Goal: Check status: Check status

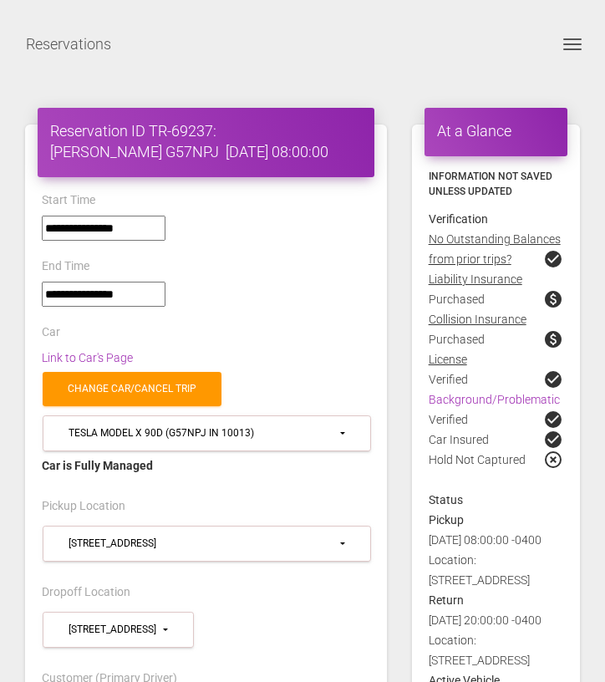
select select "*****"
select select
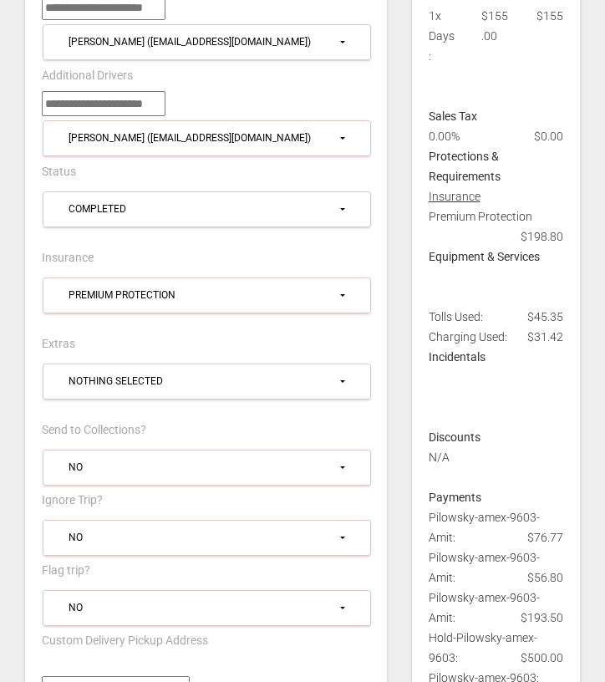
scroll to position [758, 0]
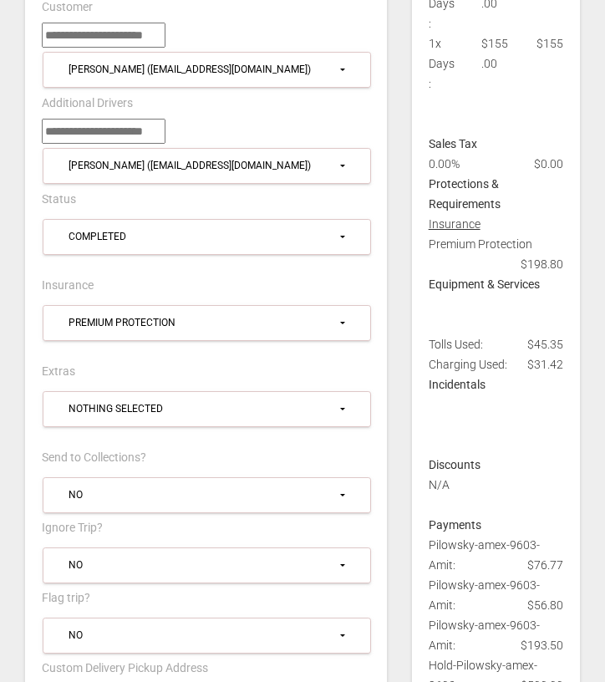
click at [563, 270] on span "$198.80" at bounding box center [542, 264] width 43 height 20
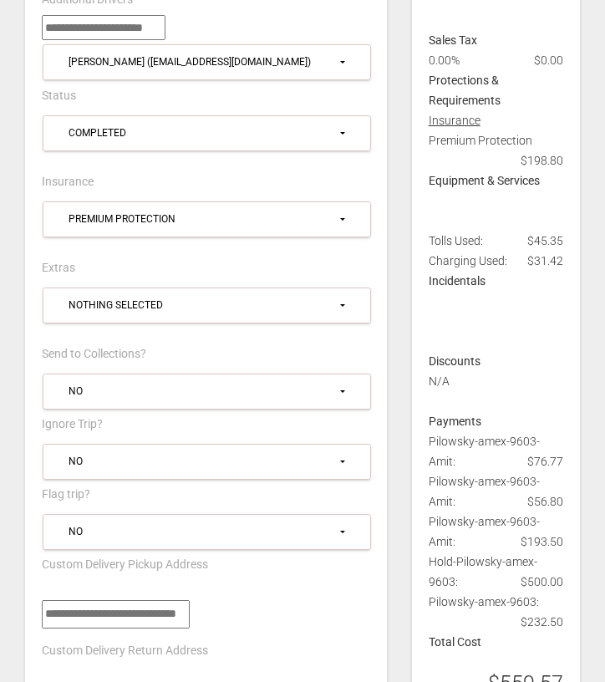
scroll to position [863, 0]
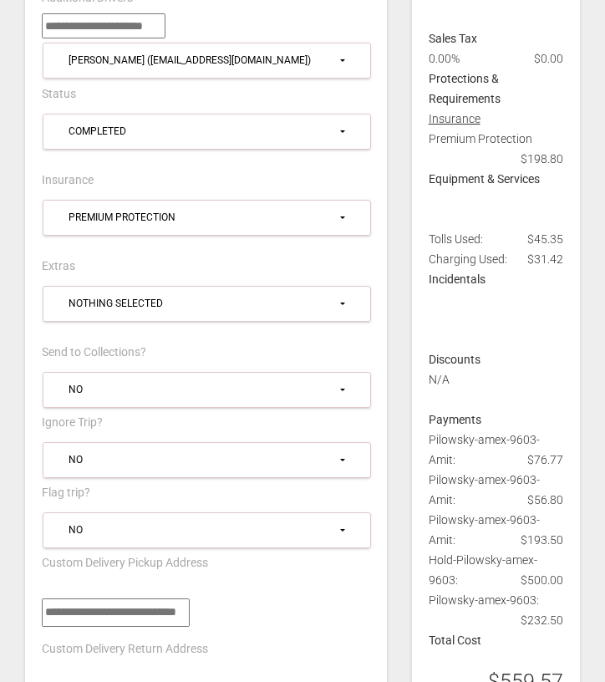
click at [168, 246] on div "**********" at bounding box center [206, 226] width 354 height 60
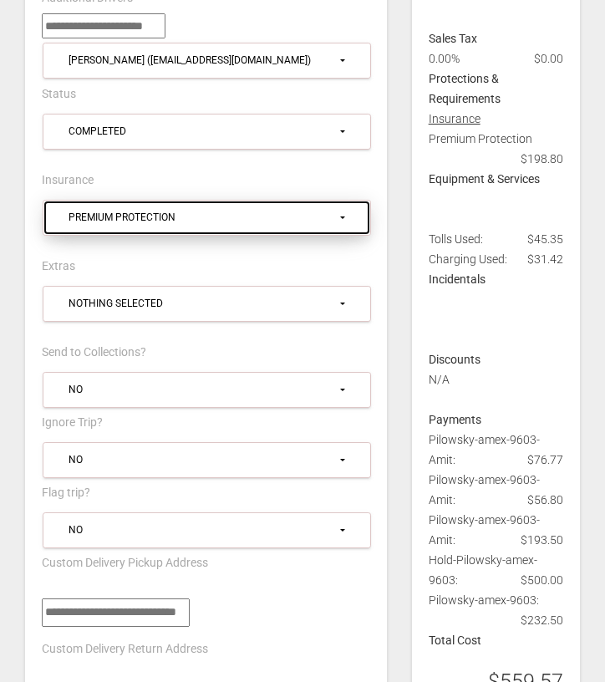
click at [180, 211] on div "Premium Protection" at bounding box center [203, 218] width 269 height 14
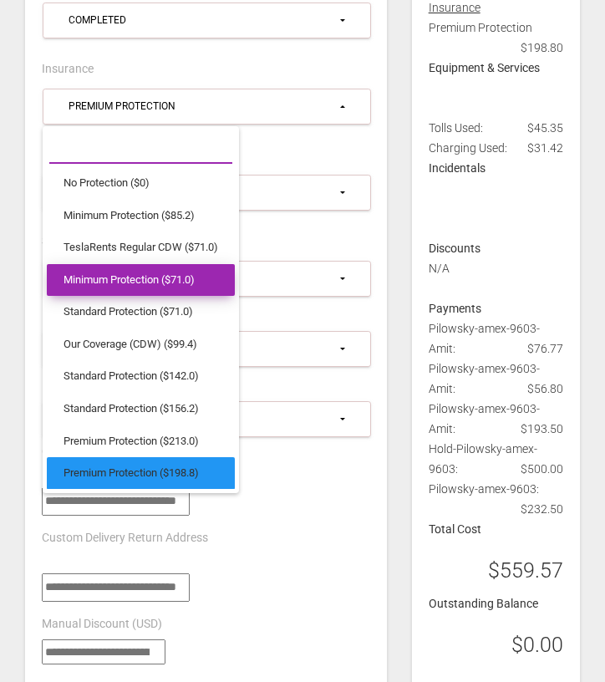
scroll to position [987, 0]
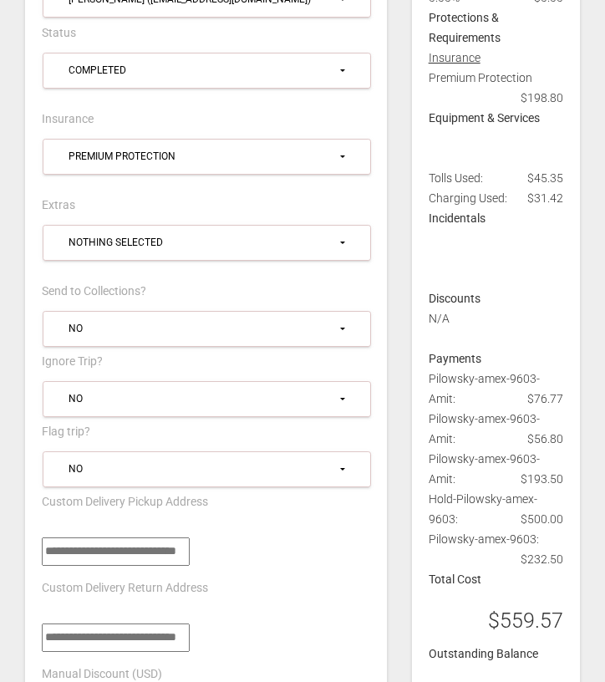
scroll to position [843, 0]
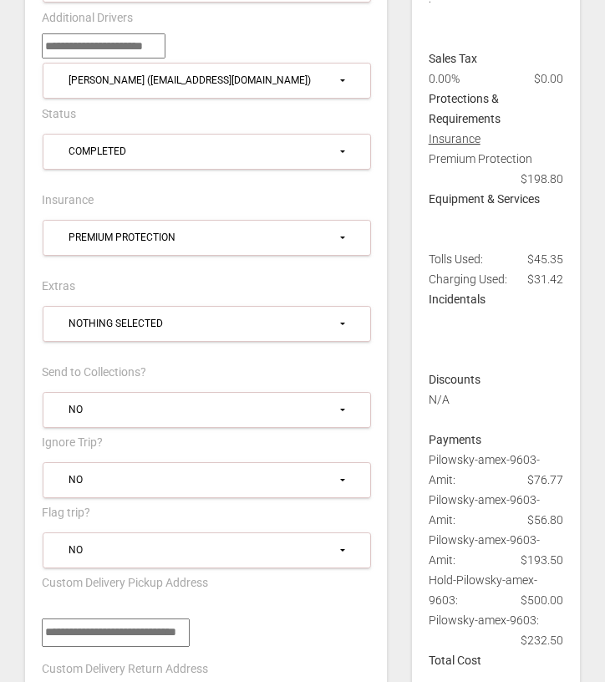
click at [537, 176] on span "$198.80" at bounding box center [542, 179] width 43 height 20
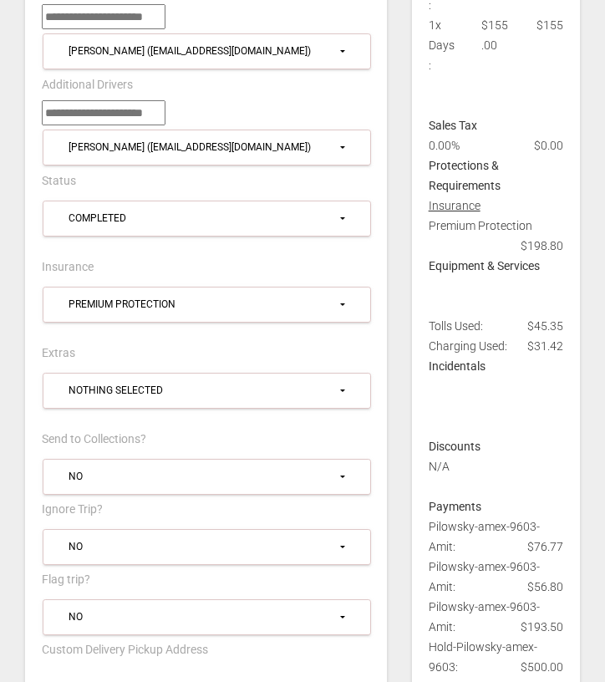
scroll to position [702, 0]
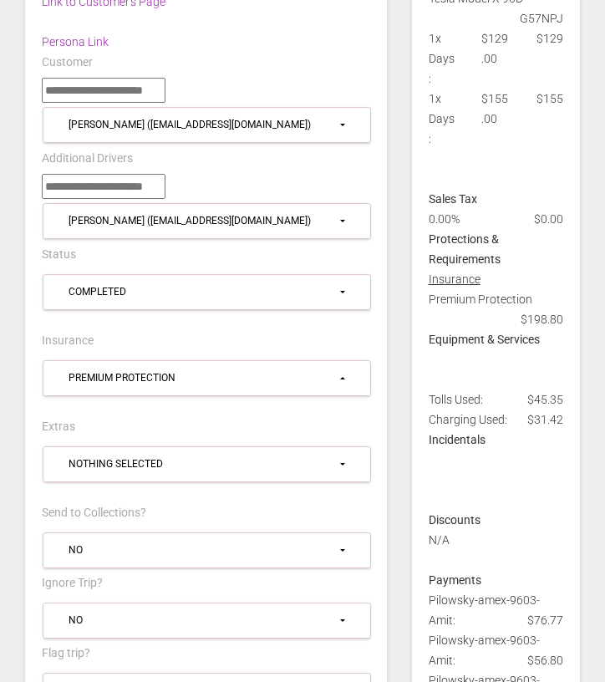
drag, startPoint x: 477, startPoint y: 75, endPoint x: 504, endPoint y: 76, distance: 26.8
click at [504, 76] on div "$129.00" at bounding box center [496, 58] width 54 height 60
click at [490, 116] on div "$155.00" at bounding box center [496, 119] width 54 height 60
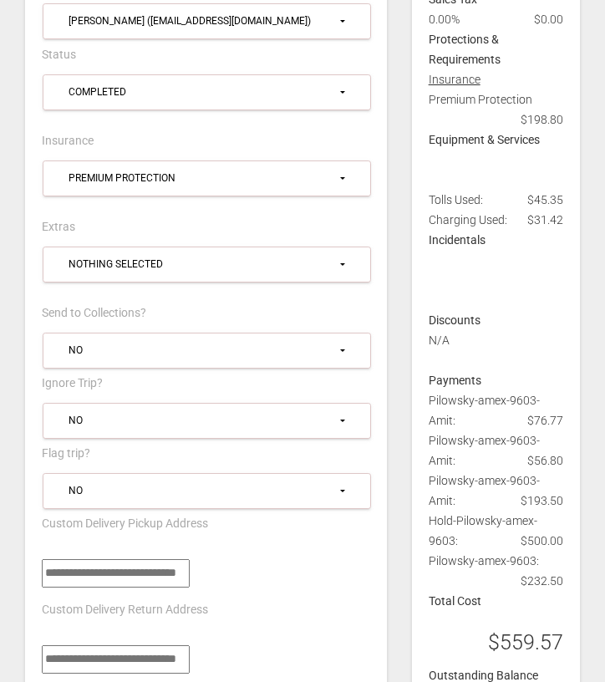
scroll to position [900, 0]
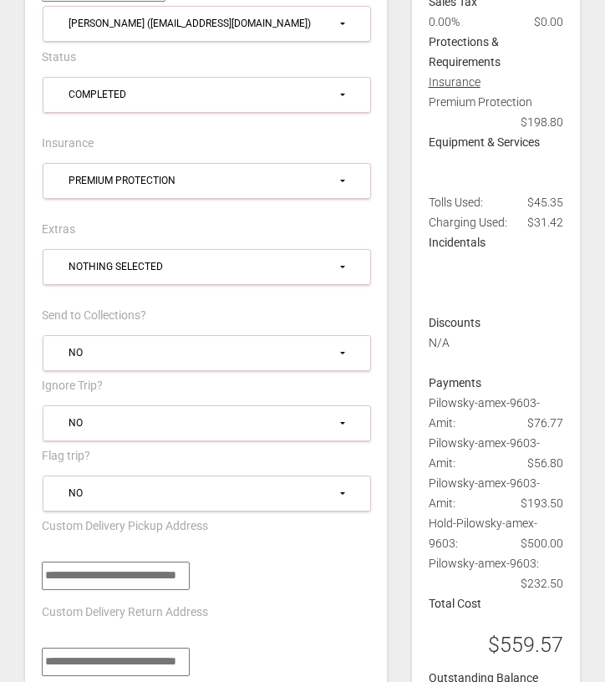
drag, startPoint x: 528, startPoint y: 422, endPoint x: 563, endPoint y: 422, distance: 34.3
click at [563, 422] on span "$76.77" at bounding box center [546, 423] width 36 height 20
drag, startPoint x: 429, startPoint y: 200, endPoint x: 559, endPoint y: 220, distance: 132.0
click at [560, 220] on div "Tolls Used: $45.35 Charging Used: $31.42" at bounding box center [496, 212] width 160 height 40
click at [559, 220] on span "$31.42" at bounding box center [546, 222] width 36 height 20
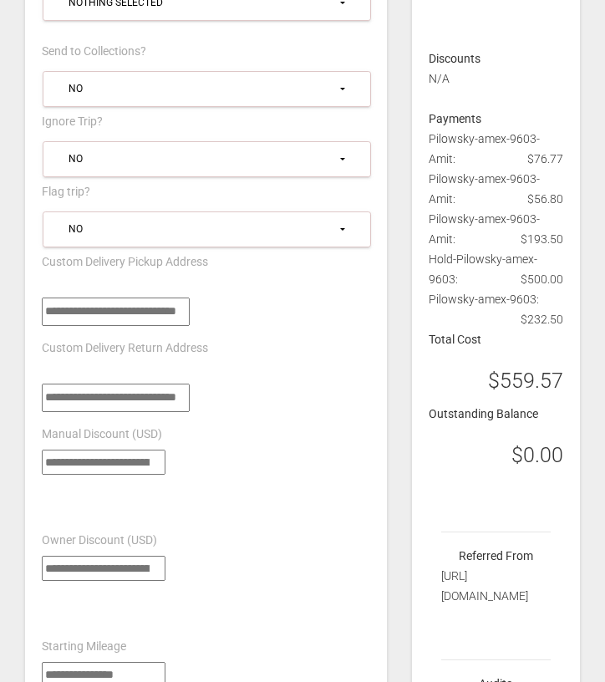
scroll to position [1171, 0]
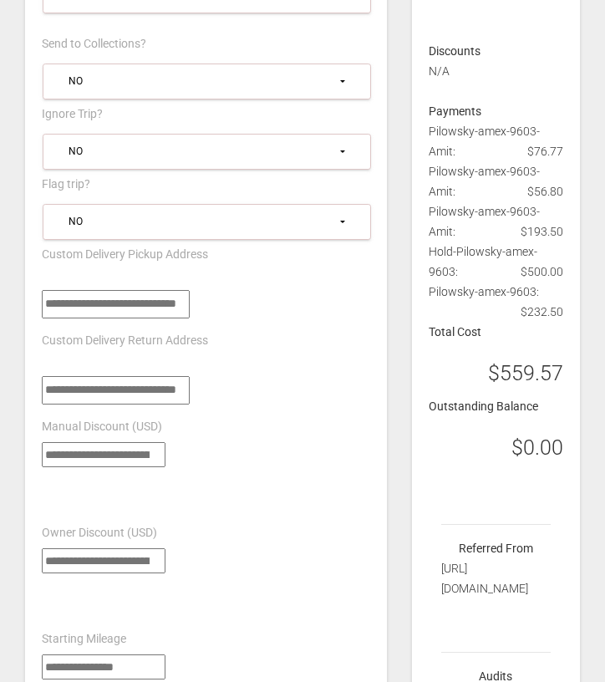
drag, startPoint x: 507, startPoint y: 436, endPoint x: 558, endPoint y: 444, distance: 51.6
click at [558, 444] on div "$0.00" at bounding box center [496, 443] width 160 height 54
click at [558, 444] on h3 "$0.00" at bounding box center [538, 447] width 52 height 29
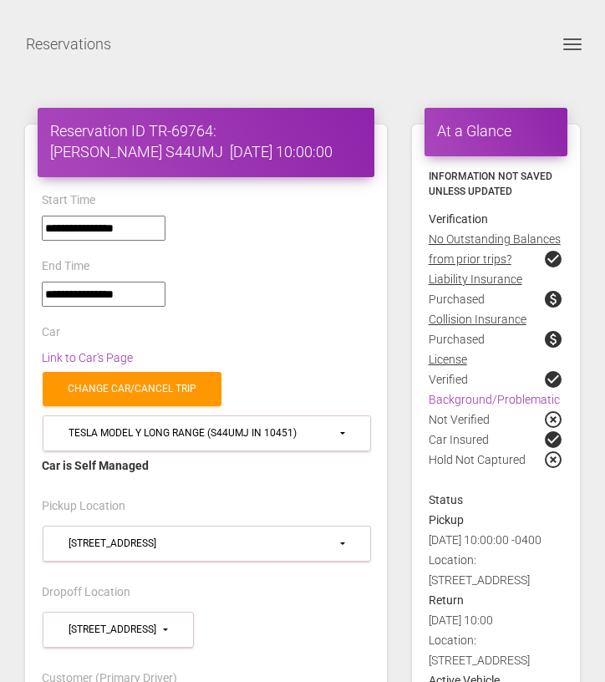
select select "*****"
select select
